Goal: Learn about a topic: Learn about a topic

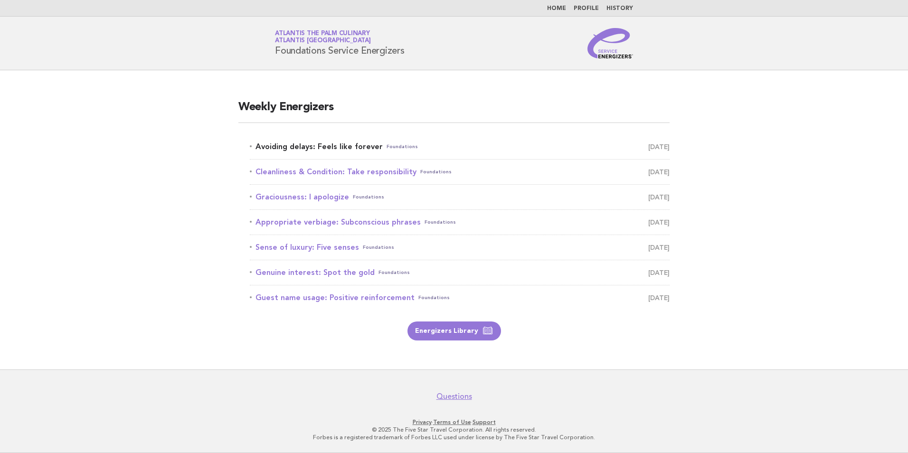
click at [318, 147] on link "Avoiding delays: Feels like forever Foundations September 7" at bounding box center [460, 146] width 420 height 13
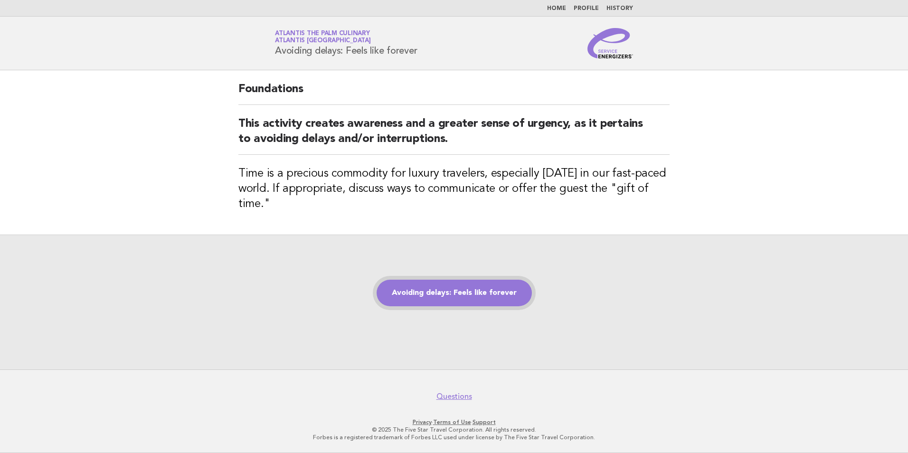
click at [448, 299] on link "Avoiding delays: Feels like forever" at bounding box center [453, 293] width 155 height 27
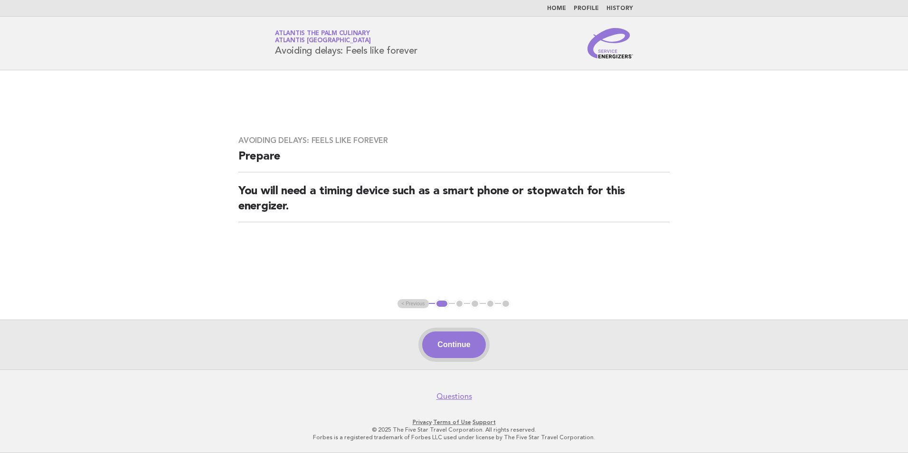
click at [456, 344] on button "Continue" at bounding box center [453, 344] width 63 height 27
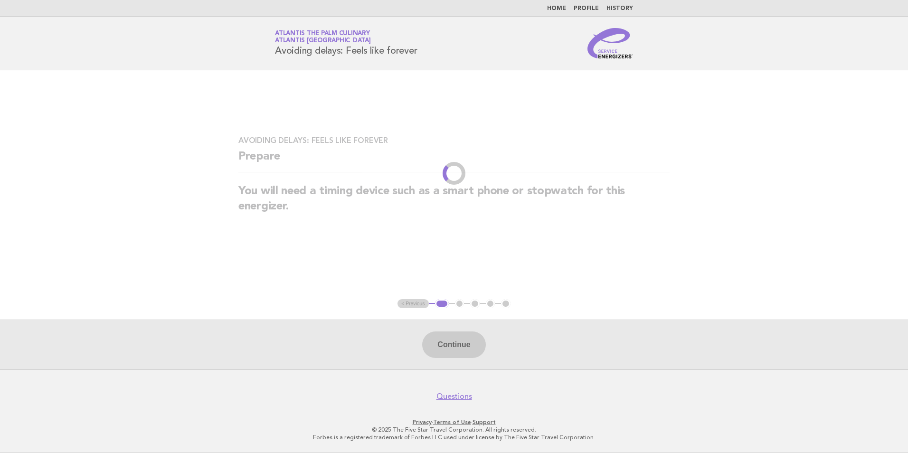
drag, startPoint x: 421, startPoint y: 280, endPoint x: 217, endPoint y: 217, distance: 213.2
click at [421, 280] on main "Avoiding delays: Feels like forever Prepare You will need a timing device such …" at bounding box center [454, 219] width 908 height 299
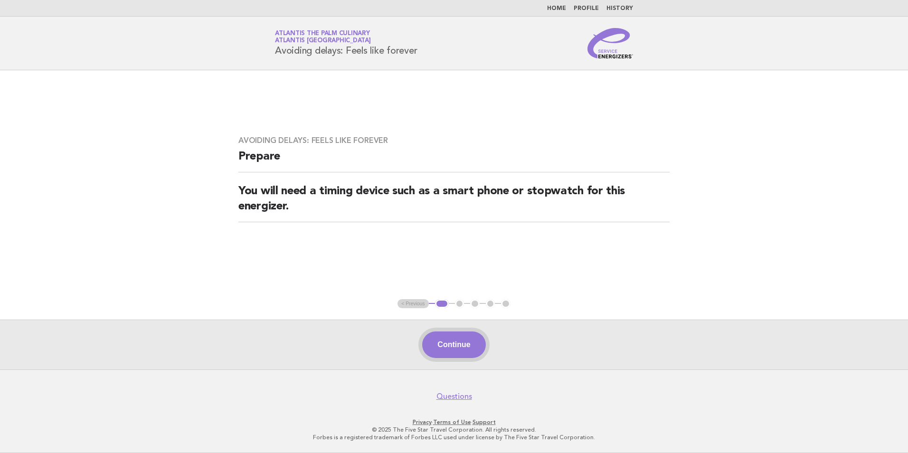
click at [460, 345] on button "Continue" at bounding box center [453, 344] width 63 height 27
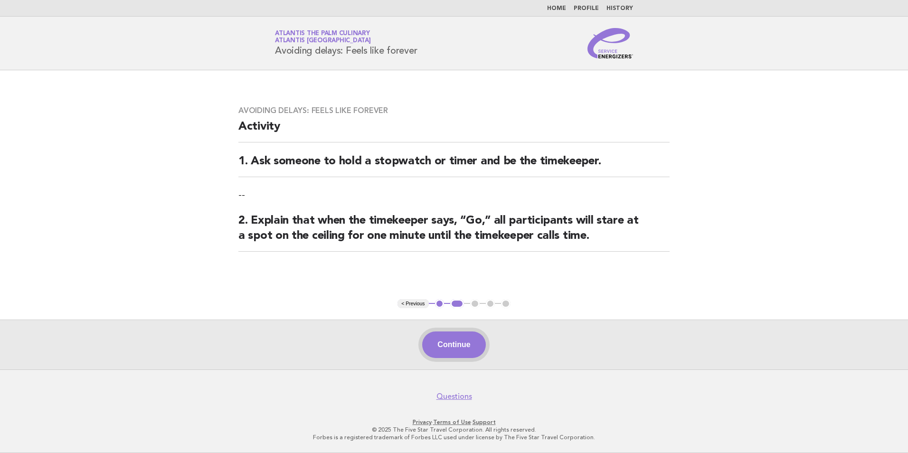
click at [460, 345] on button "Continue" at bounding box center [453, 344] width 63 height 27
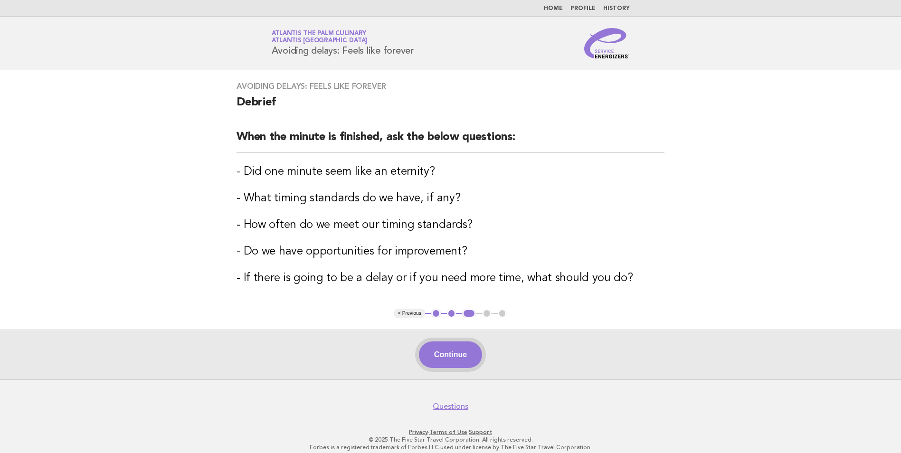
click at [452, 350] on button "Continue" at bounding box center [450, 354] width 63 height 27
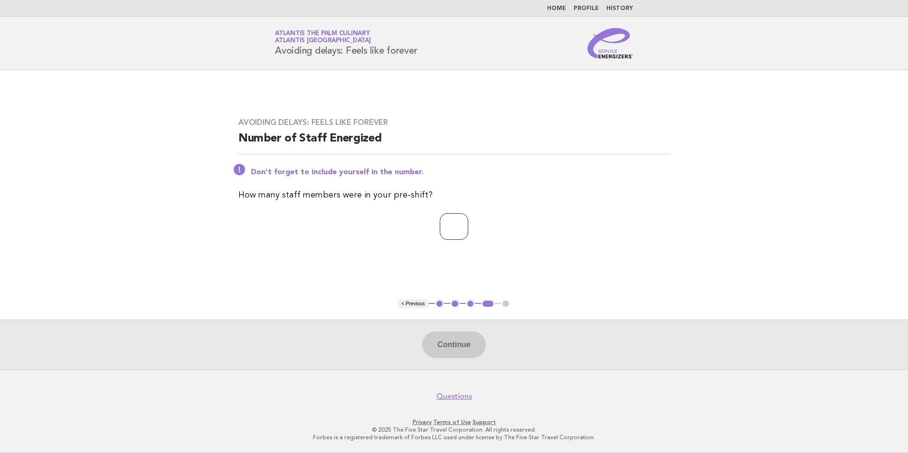
click at [444, 238] on input "number" at bounding box center [454, 226] width 28 height 27
type input "**"
click at [454, 342] on button "Continue" at bounding box center [453, 344] width 63 height 27
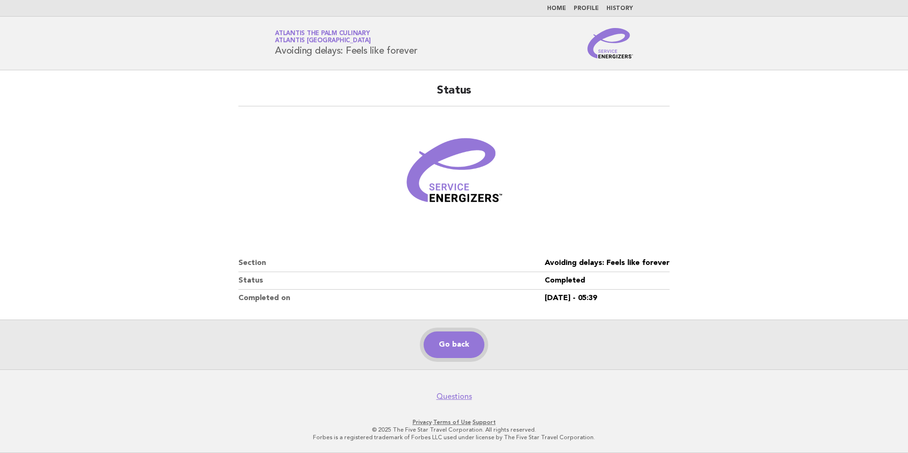
click at [454, 342] on link "Go back" at bounding box center [453, 344] width 61 height 27
